Goal: Task Accomplishment & Management: Complete application form

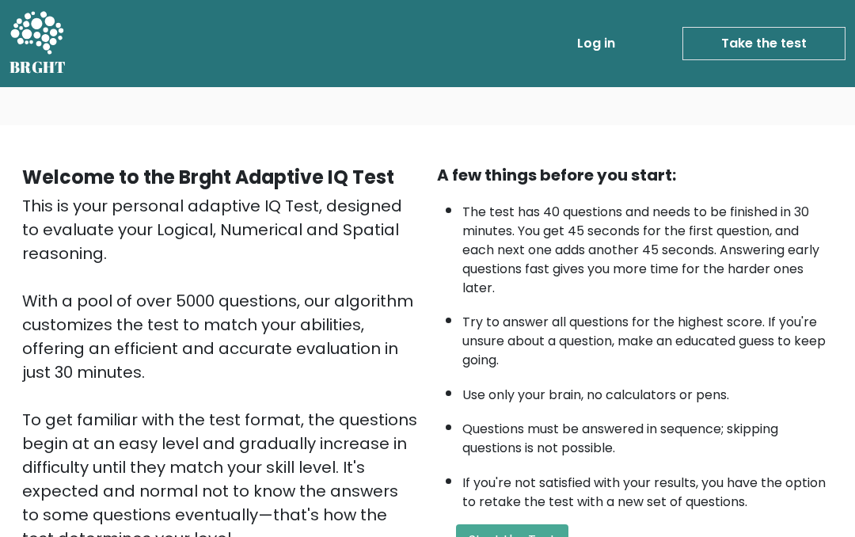
click at [530, 524] on button "Start the Test" at bounding box center [512, 540] width 112 height 32
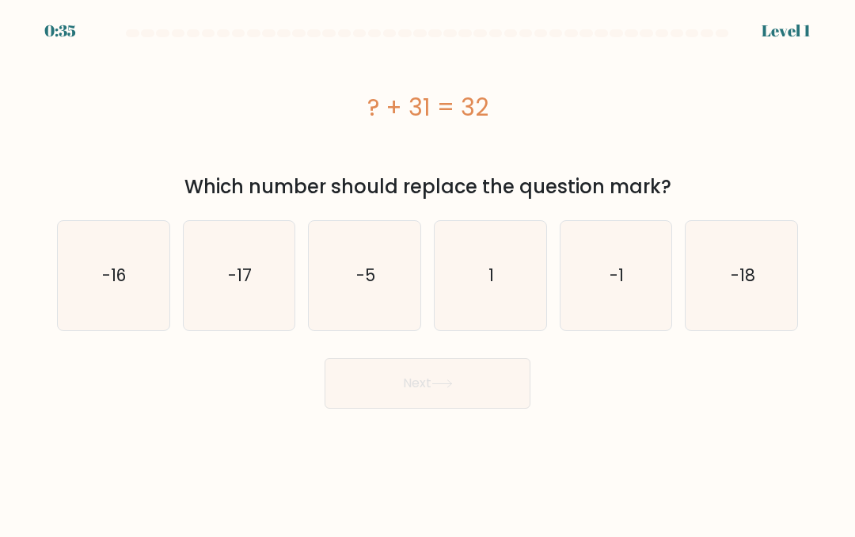
click at [497, 290] on icon "1" at bounding box center [489, 275] width 109 height 109
click at [428, 272] on input "d. 1" at bounding box center [427, 270] width 1 height 4
radio input "true"
click at [490, 386] on button "Next" at bounding box center [428, 383] width 206 height 51
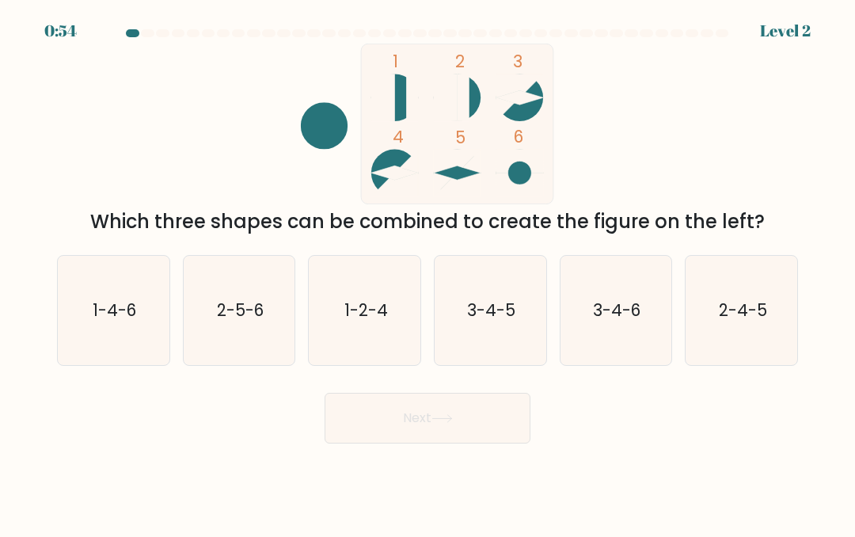
click at [136, 365] on div "1-4-6" at bounding box center [113, 310] width 113 height 111
click at [427, 272] on input "a. 1-4-6" at bounding box center [427, 270] width 1 height 4
radio input "true"
click at [359, 404] on button "Next" at bounding box center [428, 418] width 206 height 51
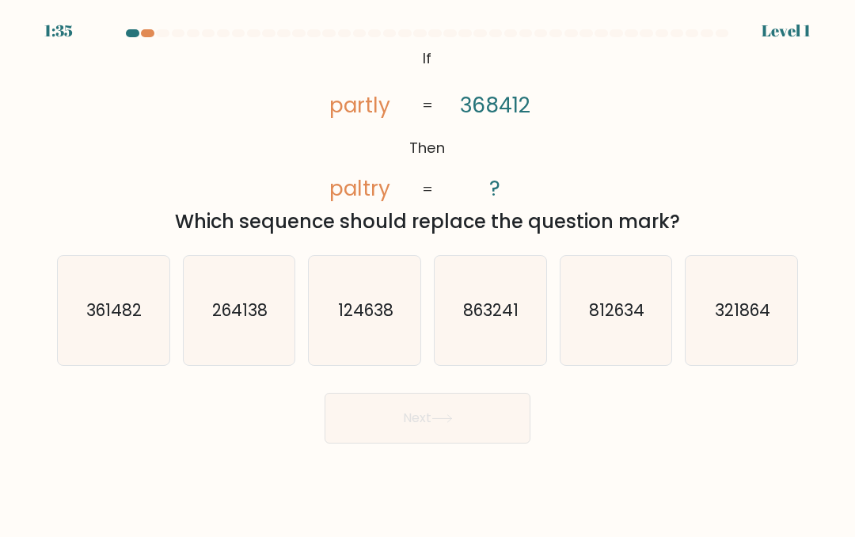
click at [507, 309] on text "863241" at bounding box center [491, 309] width 55 height 23
click at [428, 272] on input "d. 863241" at bounding box center [427, 270] width 1 height 4
radio input "true"
click at [480, 454] on body "1:35 Level 1 If" at bounding box center [427, 268] width 855 height 537
click at [469, 423] on button "Next" at bounding box center [428, 418] width 206 height 51
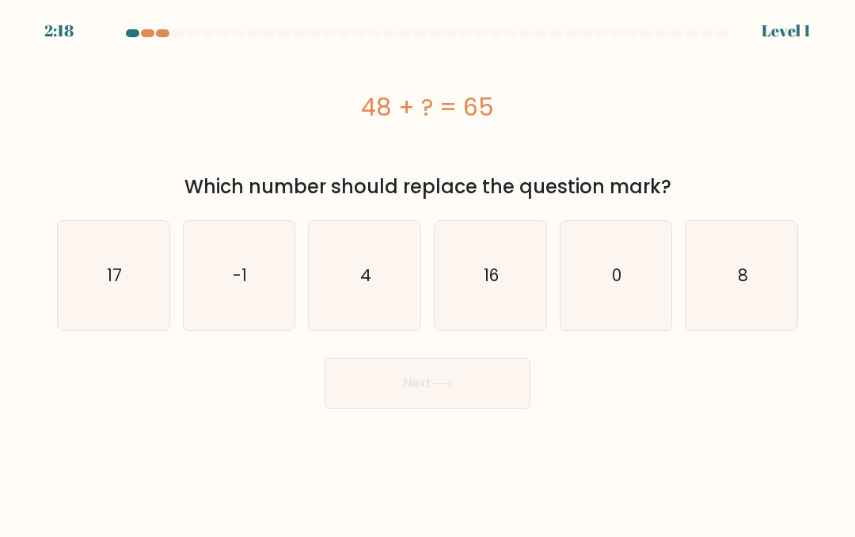
click at [523, 293] on icon "16" at bounding box center [489, 275] width 109 height 109
click at [428, 272] on input "d. 16" at bounding box center [427, 270] width 1 height 4
radio input "true"
click at [488, 408] on button "Next" at bounding box center [428, 383] width 206 height 51
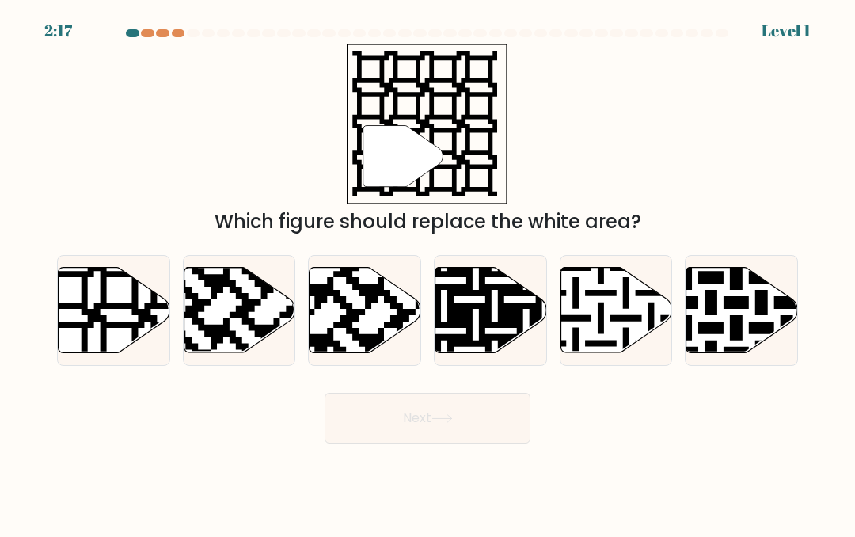
click at [513, 325] on icon at bounding box center [523, 264] width 202 height 202
click at [428, 272] on input "d." at bounding box center [427, 270] width 1 height 4
radio input "true"
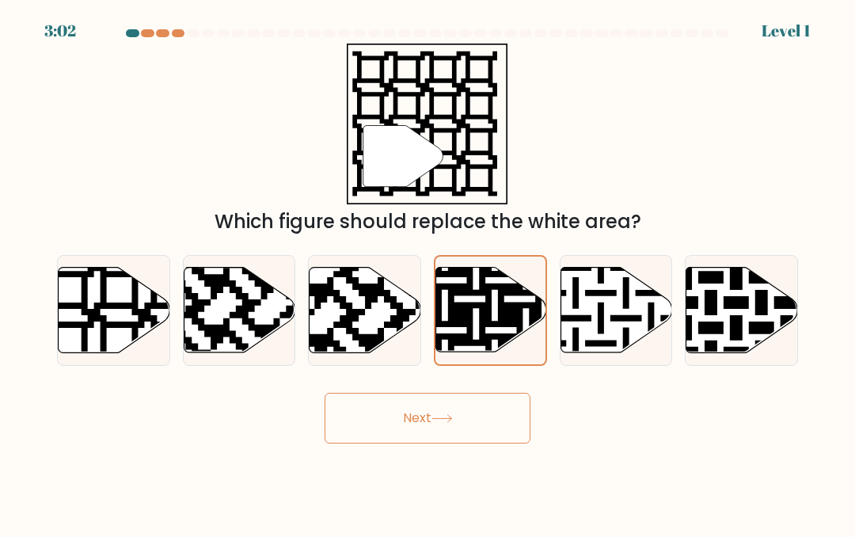
click at [480, 441] on button "Next" at bounding box center [428, 418] width 206 height 51
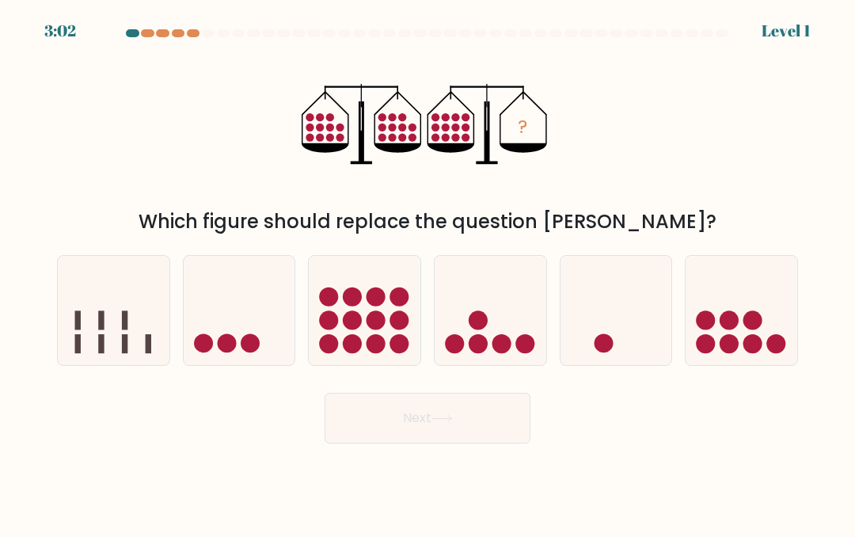
click at [522, 325] on icon at bounding box center [491, 310] width 112 height 93
click at [428, 272] on input "d." at bounding box center [427, 270] width 1 height 4
radio input "true"
click at [518, 442] on button "Next" at bounding box center [428, 418] width 206 height 51
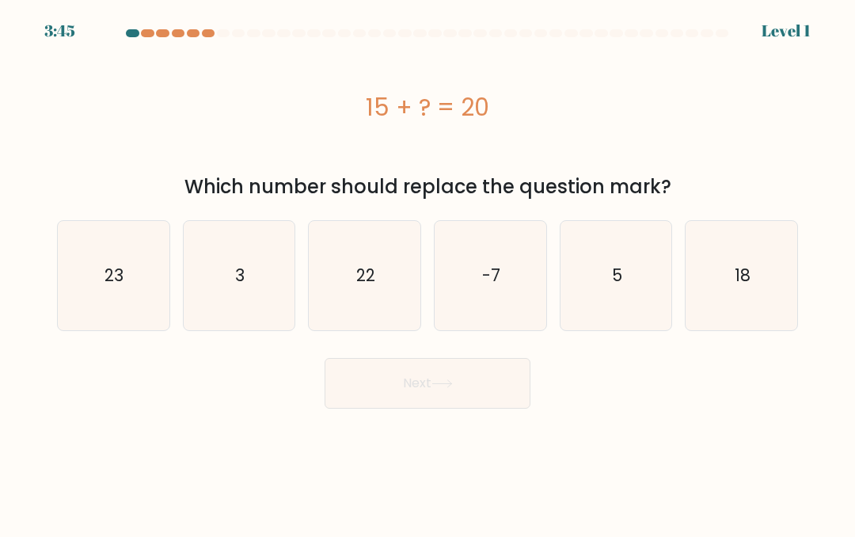
click at [522, 287] on icon "-7" at bounding box center [489, 275] width 109 height 109
click at [428, 272] on input "d. -7" at bounding box center [427, 270] width 1 height 4
radio input "true"
click at [502, 408] on button "Next" at bounding box center [428, 383] width 206 height 51
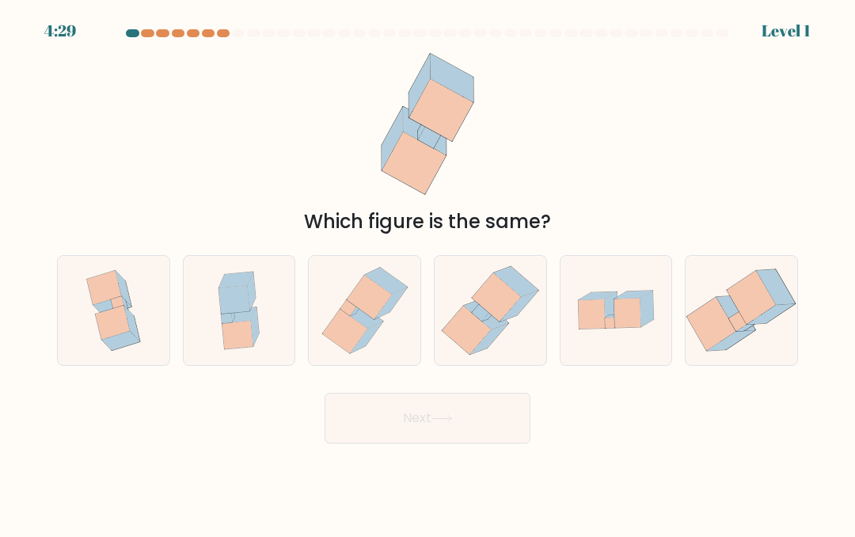
click at [530, 266] on icon at bounding box center [490, 310] width 107 height 109
click at [428, 268] on input "d." at bounding box center [427, 270] width 1 height 4
radio input "true"
click at [502, 439] on button "Next" at bounding box center [428, 418] width 206 height 51
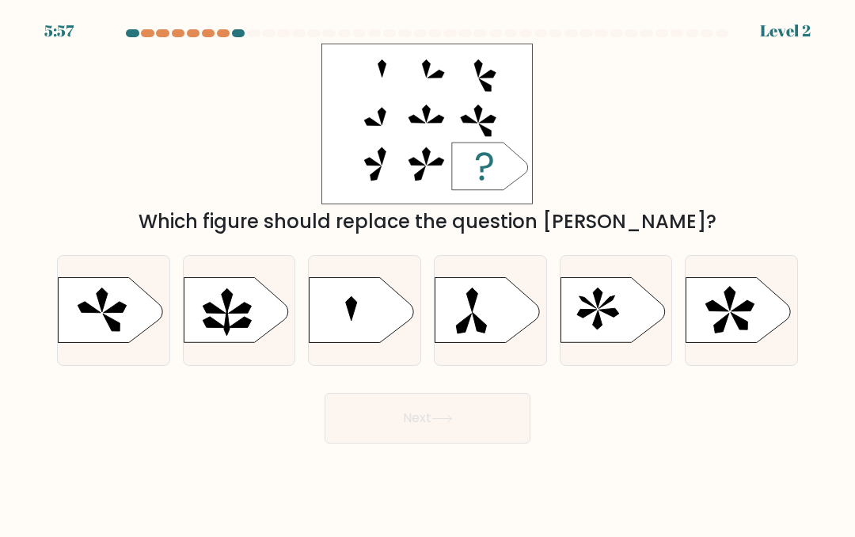
click at [528, 300] on icon at bounding box center [487, 309] width 104 height 65
click at [428, 272] on input "d." at bounding box center [427, 270] width 1 height 4
radio input "true"
click at [490, 430] on button "Next" at bounding box center [428, 418] width 206 height 51
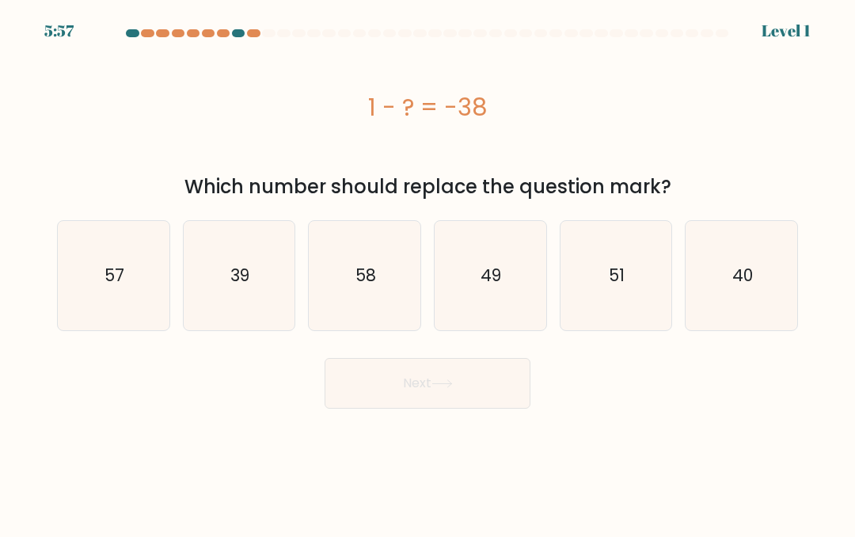
click at [511, 301] on icon "49" at bounding box center [489, 275] width 109 height 109
click at [428, 272] on input "d. 49" at bounding box center [427, 270] width 1 height 4
radio input "true"
click at [507, 283] on icon "49" at bounding box center [490, 276] width 108 height 108
click at [428, 272] on input "d. 49" at bounding box center [427, 270] width 1 height 4
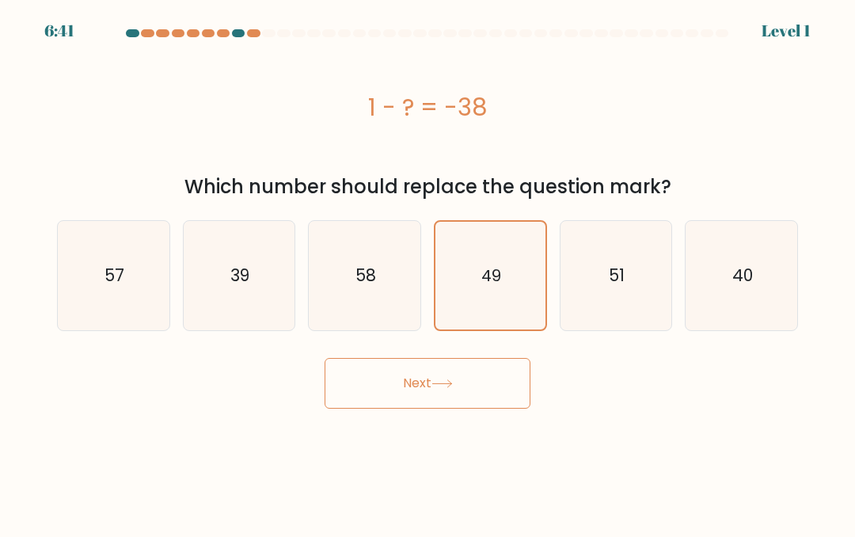
click at [489, 423] on body "6:41 Level 1 a." at bounding box center [427, 268] width 855 height 537
click at [474, 382] on button "Next" at bounding box center [428, 383] width 206 height 51
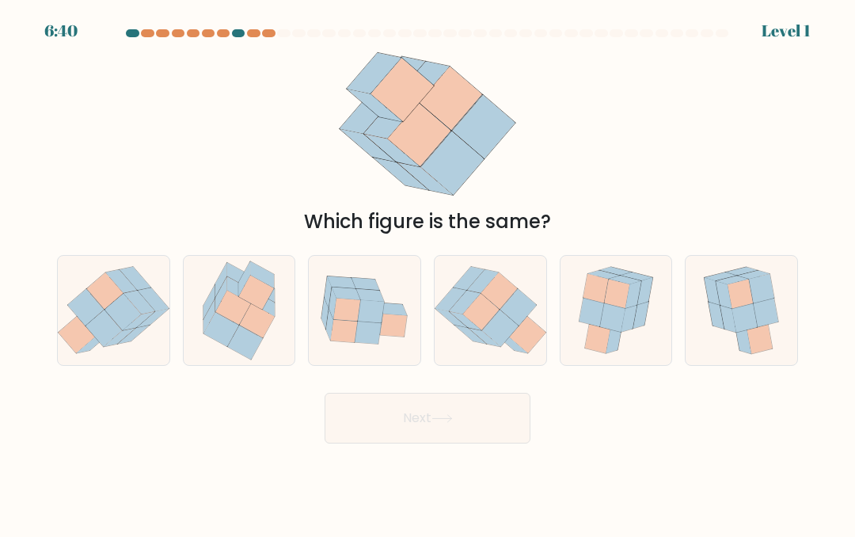
click at [511, 281] on icon at bounding box center [491, 309] width 112 height 97
click at [428, 272] on input "d." at bounding box center [427, 270] width 1 height 4
radio input "true"
click at [467, 440] on button "Next" at bounding box center [428, 418] width 206 height 51
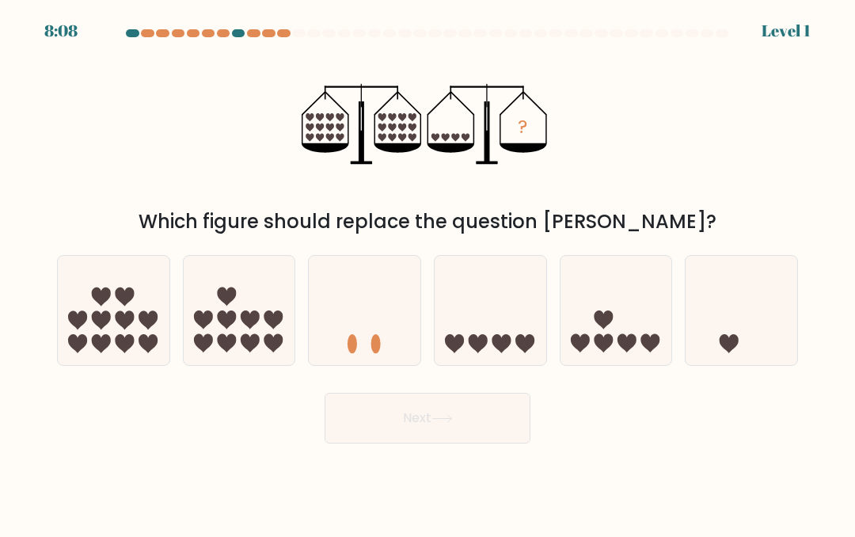
click at [510, 314] on icon at bounding box center [491, 310] width 112 height 93
click at [428, 272] on input "d." at bounding box center [427, 270] width 1 height 4
radio input "true"
click at [484, 431] on button "Next" at bounding box center [428, 418] width 206 height 51
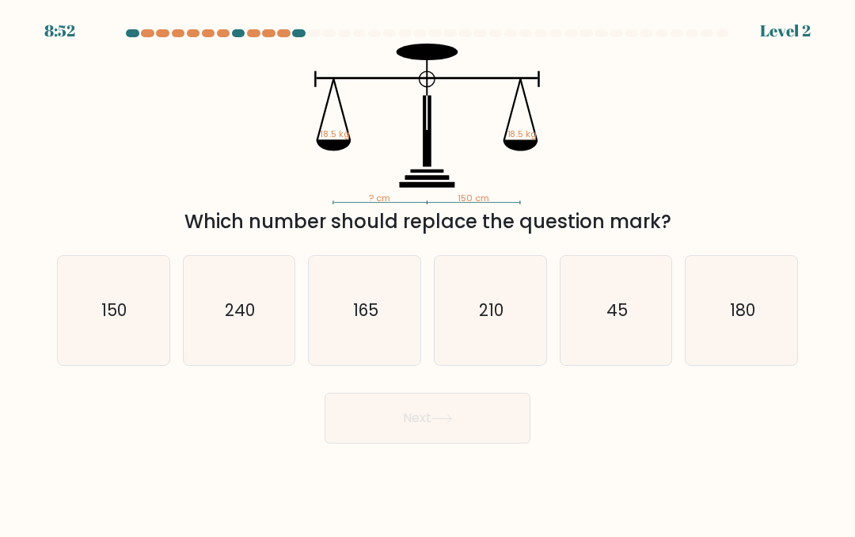
click at [514, 309] on icon "210" at bounding box center [489, 310] width 109 height 109
click at [428, 272] on input "d. 210" at bounding box center [427, 270] width 1 height 4
radio input "true"
click at [498, 415] on button "Next" at bounding box center [428, 418] width 206 height 51
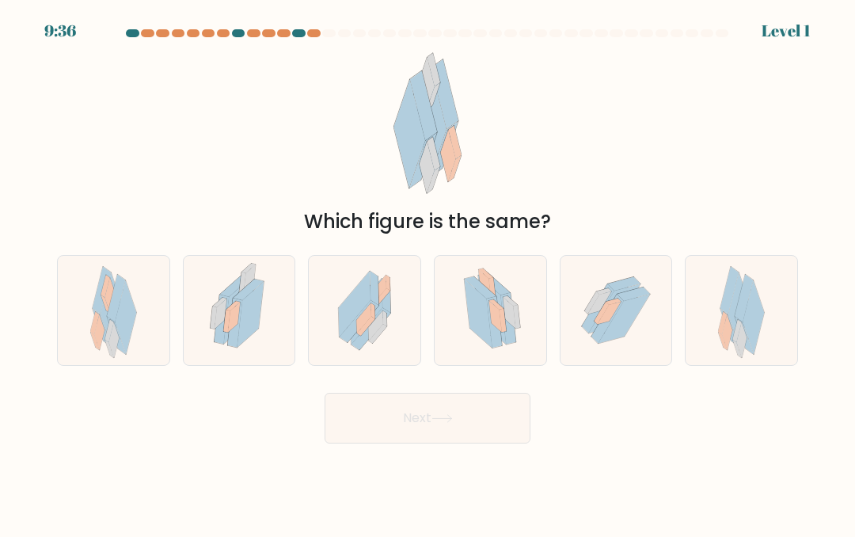
click at [529, 331] on icon at bounding box center [490, 310] width 78 height 109
click at [428, 272] on input "d." at bounding box center [427, 270] width 1 height 4
radio input "true"
click at [511, 425] on button "Next" at bounding box center [428, 418] width 206 height 51
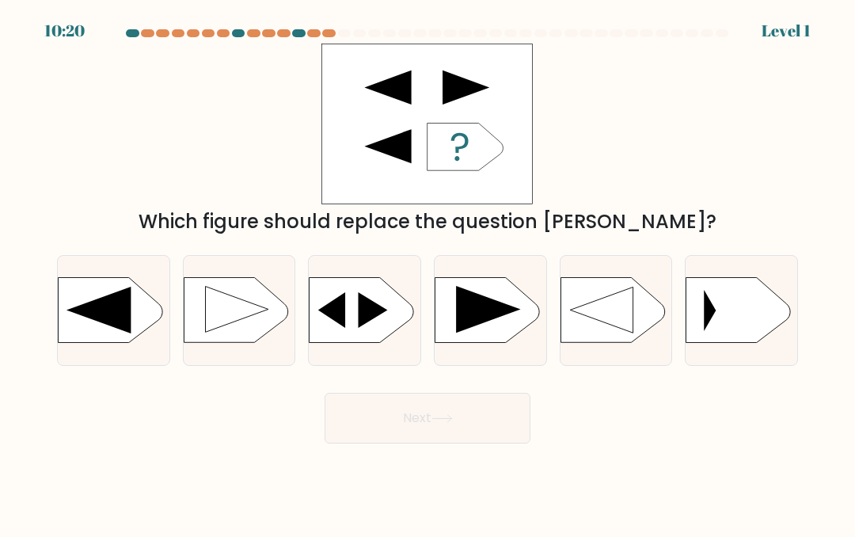
click at [526, 307] on rect at bounding box center [435, 279] width 290 height 221
click at [428, 272] on input "d." at bounding box center [427, 270] width 1 height 4
radio input "true"
click at [506, 409] on button "Next" at bounding box center [428, 418] width 206 height 51
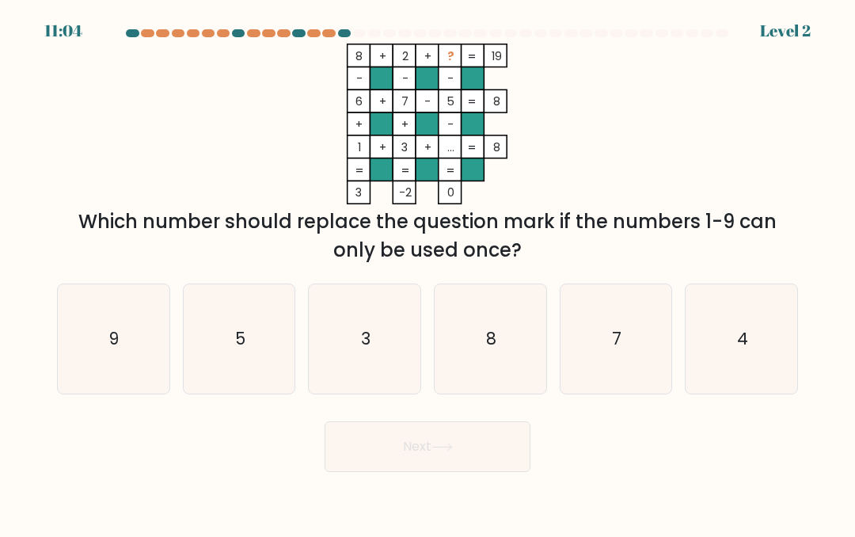
click at [496, 294] on icon "8" at bounding box center [489, 338] width 109 height 109
click at [428, 272] on input "d. 8" at bounding box center [427, 270] width 1 height 4
radio input "true"
click at [472, 421] on button "Next" at bounding box center [428, 446] width 206 height 51
